Goal: Task Accomplishment & Management: Complete application form

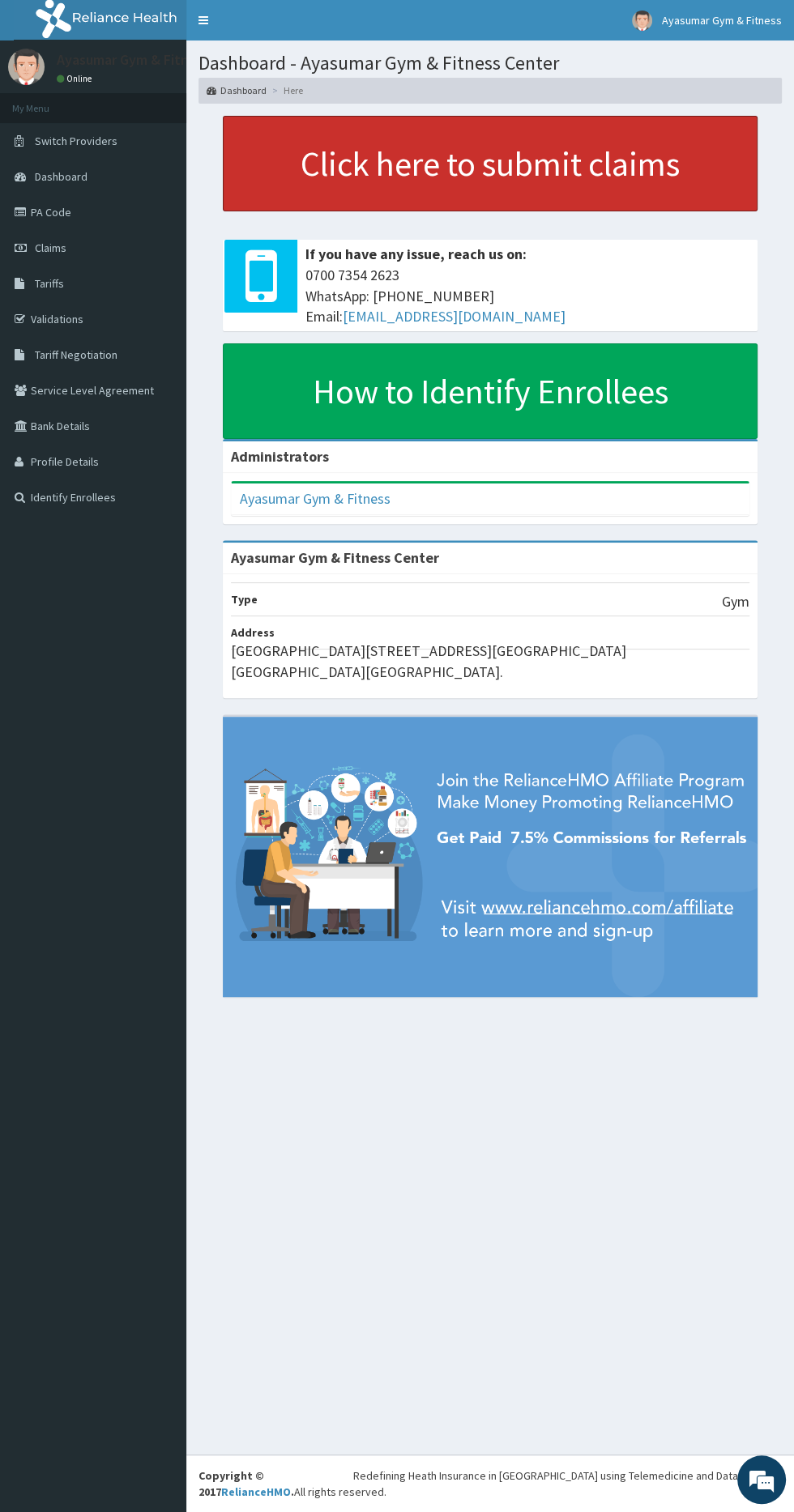
click at [593, 159] on link "Click here to submit claims" at bounding box center [489, 164] width 534 height 96
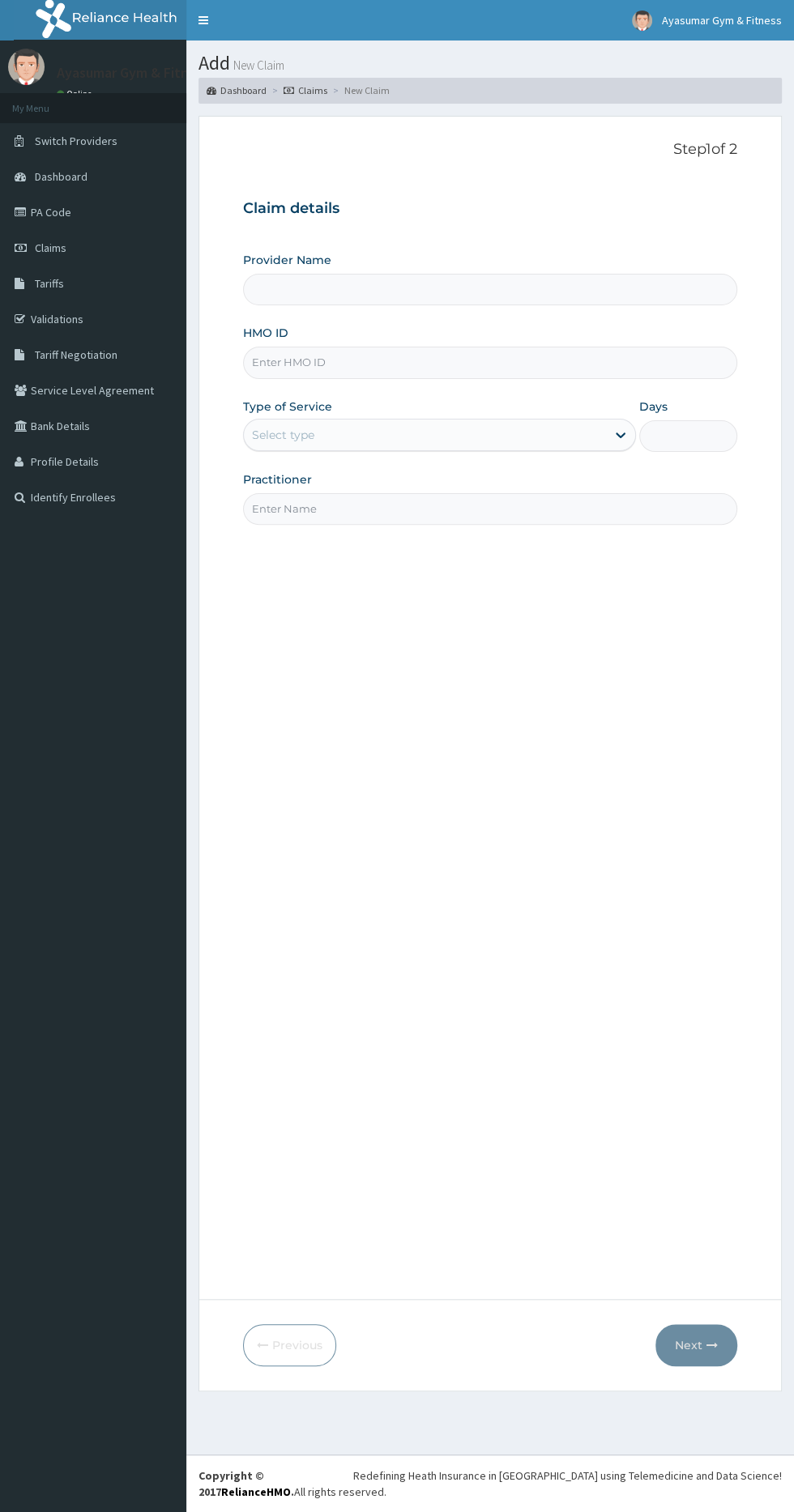
type input "Ayasumar Gym & Fitness Center"
type input "1"
